Goal: Task Accomplishment & Management: Manage account settings

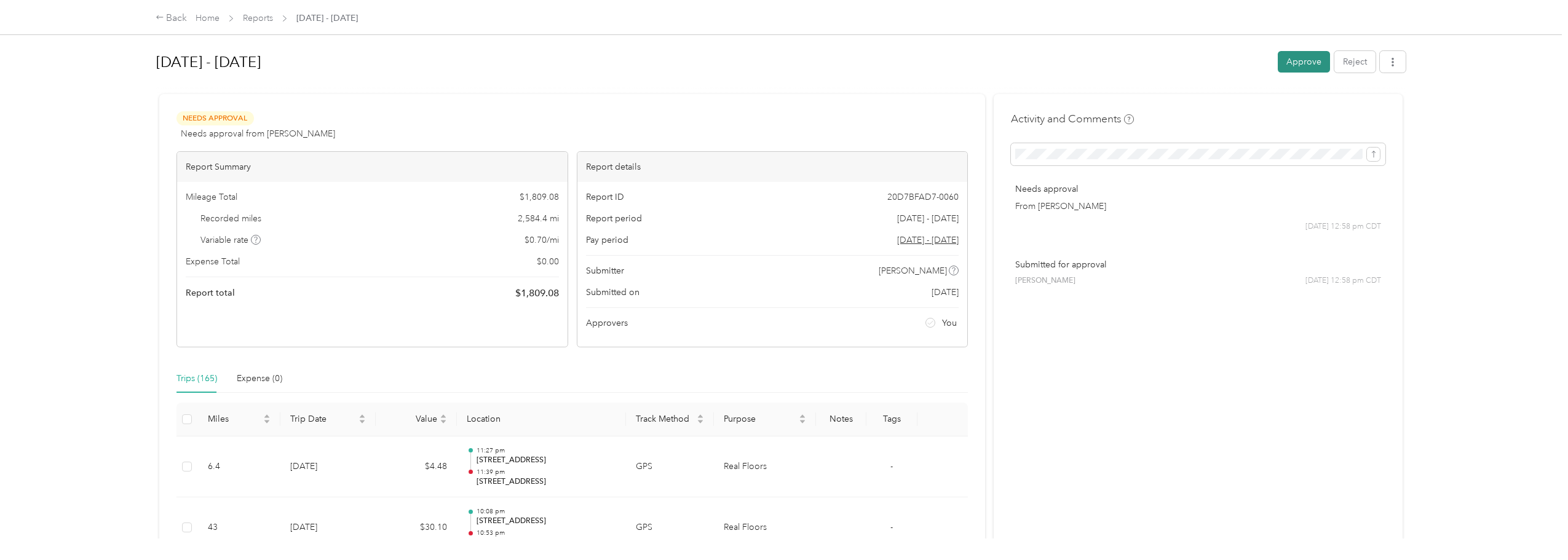
click at [1300, 66] on button "Approve" at bounding box center [1304, 62] width 52 height 22
click at [1302, 64] on button "Approve" at bounding box center [1304, 62] width 52 height 22
